Goal: Transaction & Acquisition: Obtain resource

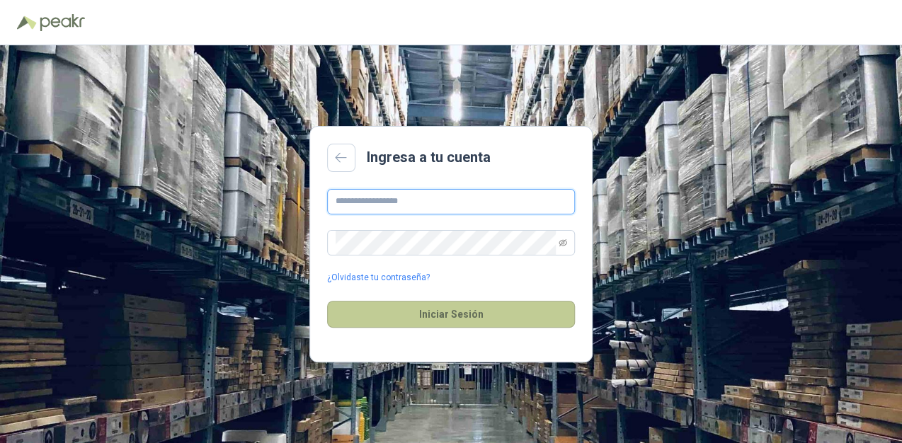
type input "**********"
click at [469, 320] on button "Iniciar Sesión" at bounding box center [451, 314] width 248 height 27
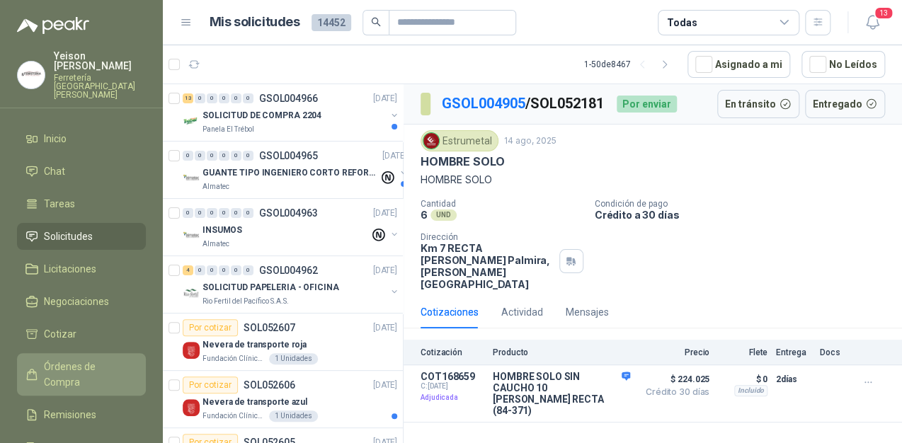
click at [95, 353] on link "Órdenes de Compra" at bounding box center [81, 374] width 129 height 42
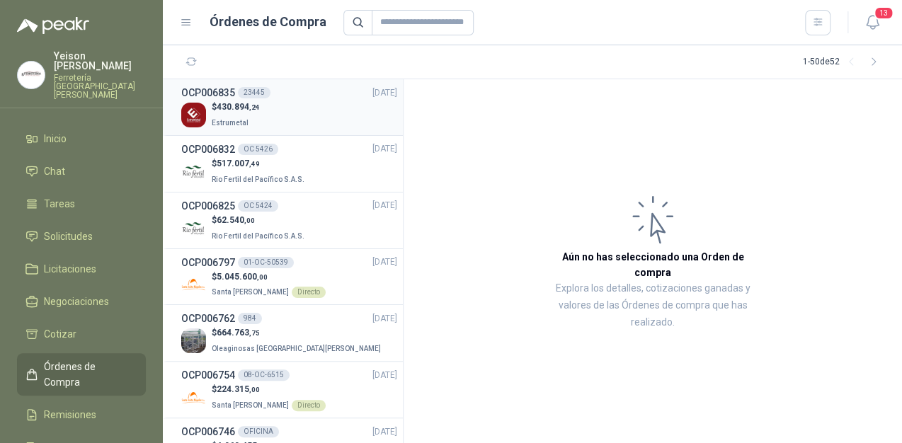
click at [229, 115] on p "Estrumetal" at bounding box center [236, 122] width 48 height 16
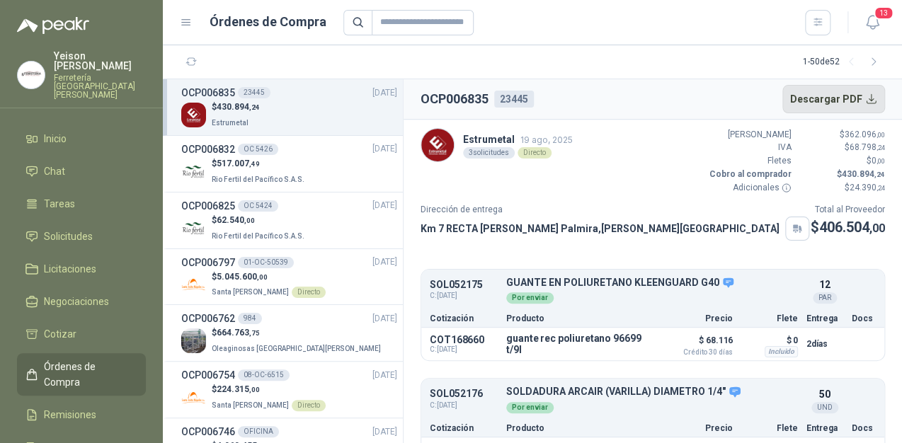
click at [849, 105] on button "Descargar PDF" at bounding box center [833, 99] width 103 height 28
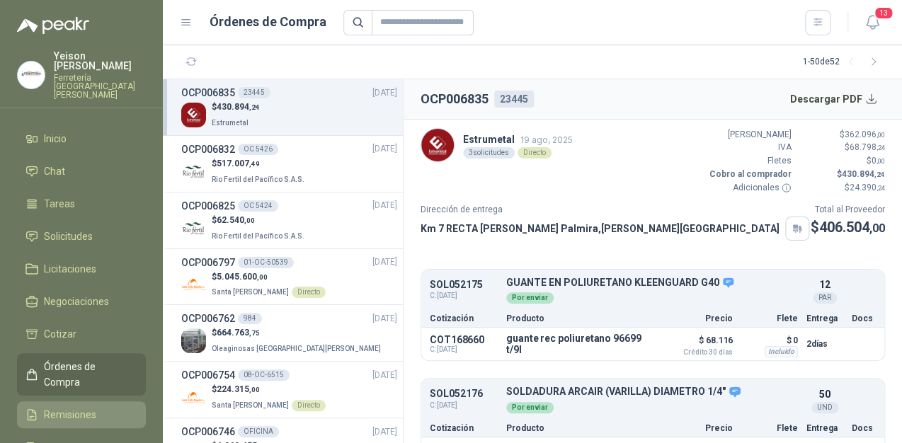
click at [72, 407] on span "Remisiones" at bounding box center [70, 415] width 52 height 16
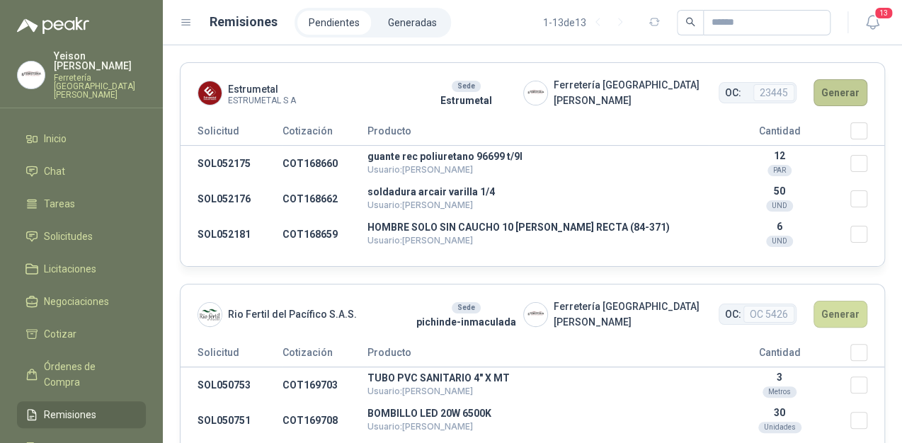
click at [840, 87] on button "Generar" at bounding box center [841, 92] width 54 height 27
click at [826, 90] on button "Generar" at bounding box center [841, 92] width 54 height 27
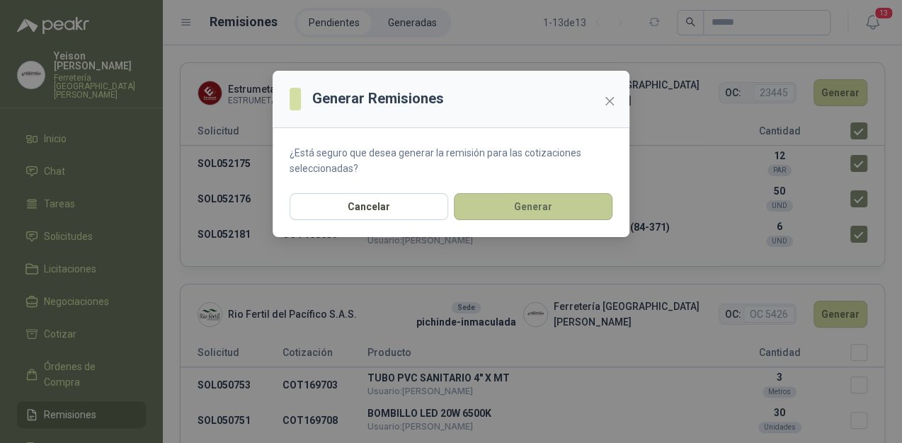
click at [530, 210] on button "Generar" at bounding box center [533, 206] width 159 height 27
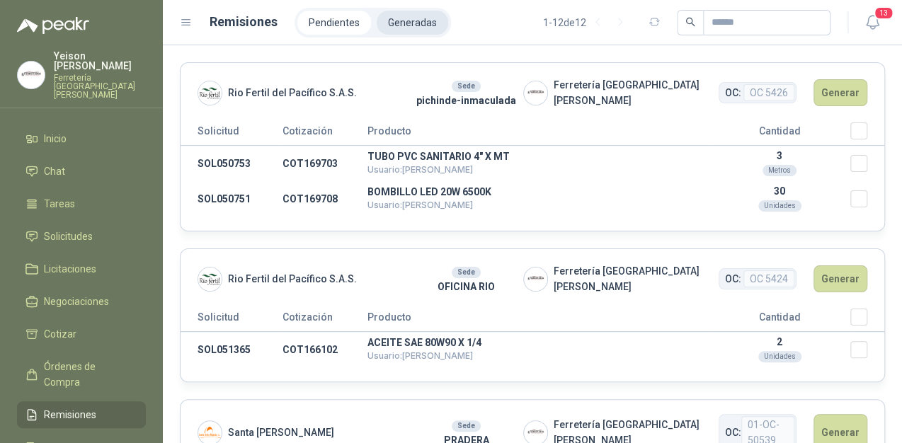
click at [395, 30] on li "Generadas" at bounding box center [413, 23] width 72 height 24
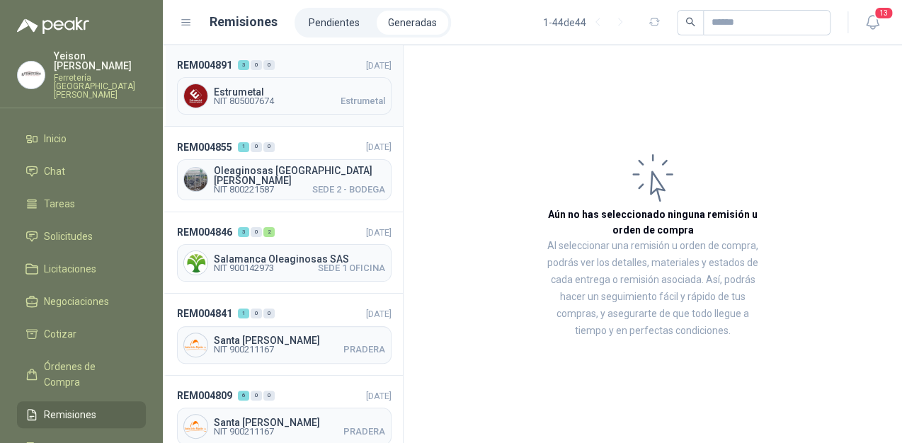
click at [260, 103] on span "NIT 805007674" at bounding box center [244, 101] width 60 height 8
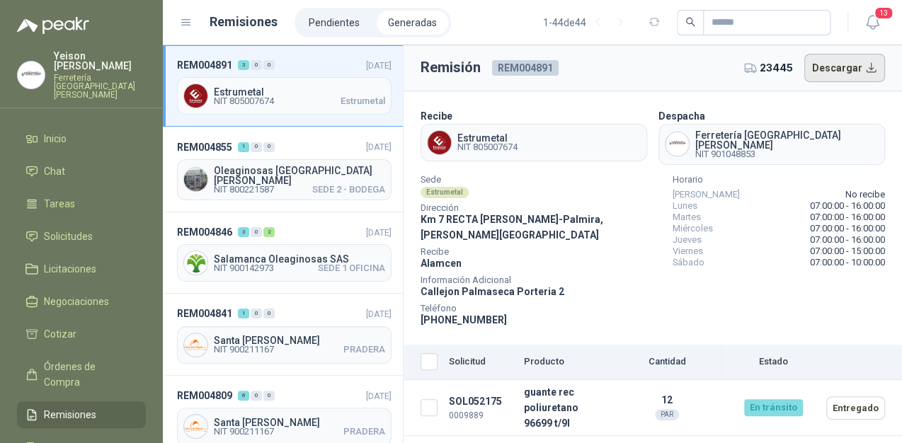
click at [830, 62] on button "Descargar" at bounding box center [844, 68] width 81 height 28
